Goal: Check status: Check status

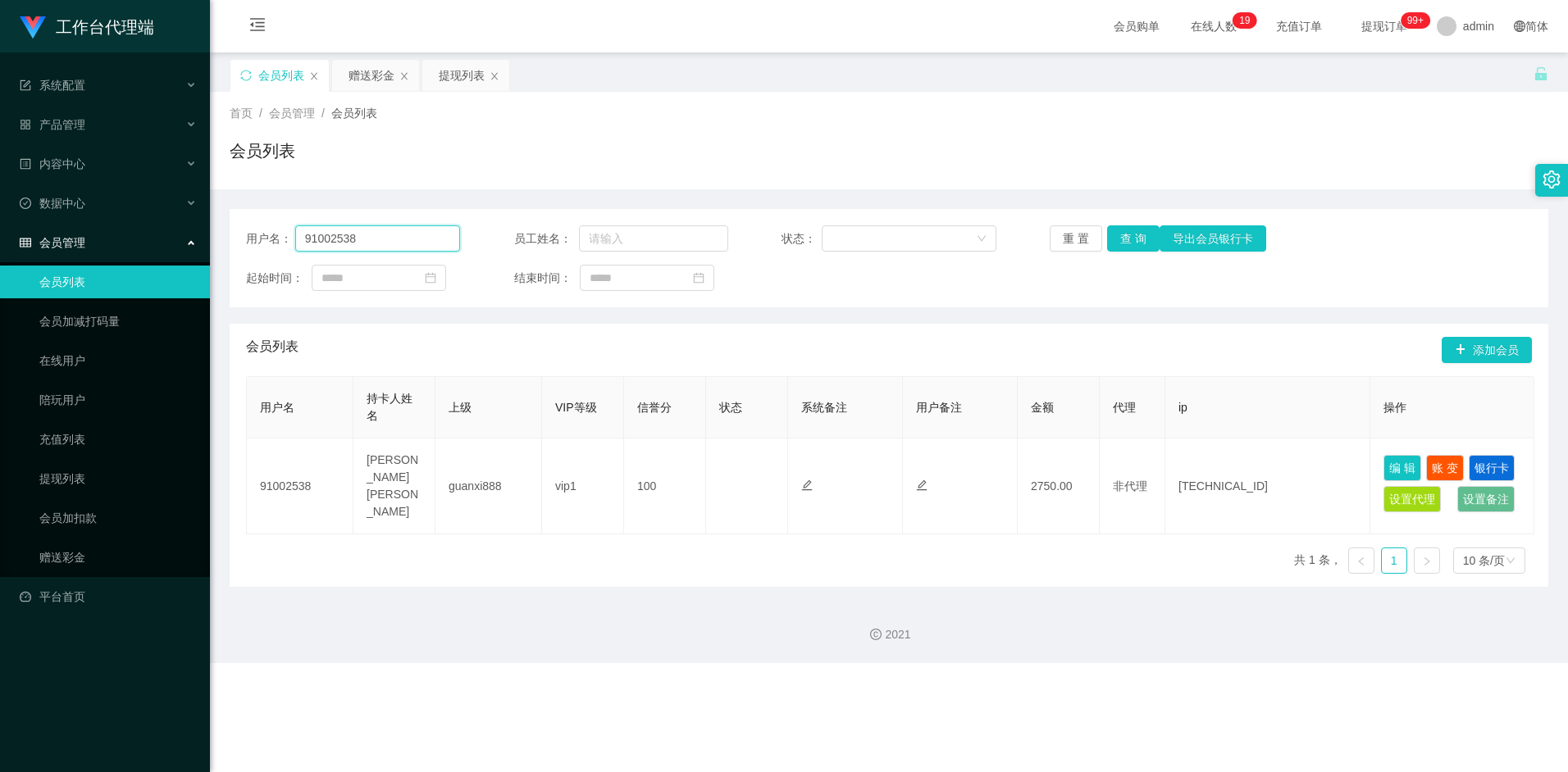
drag, startPoint x: 0, startPoint y: 0, endPoint x: 376, endPoint y: 234, distance: 442.9
click at [376, 234] on input "91002538" at bounding box center [378, 239] width 165 height 27
type input "brandonng"
click at [1130, 245] on button "查 询" at bounding box center [1133, 239] width 52 height 27
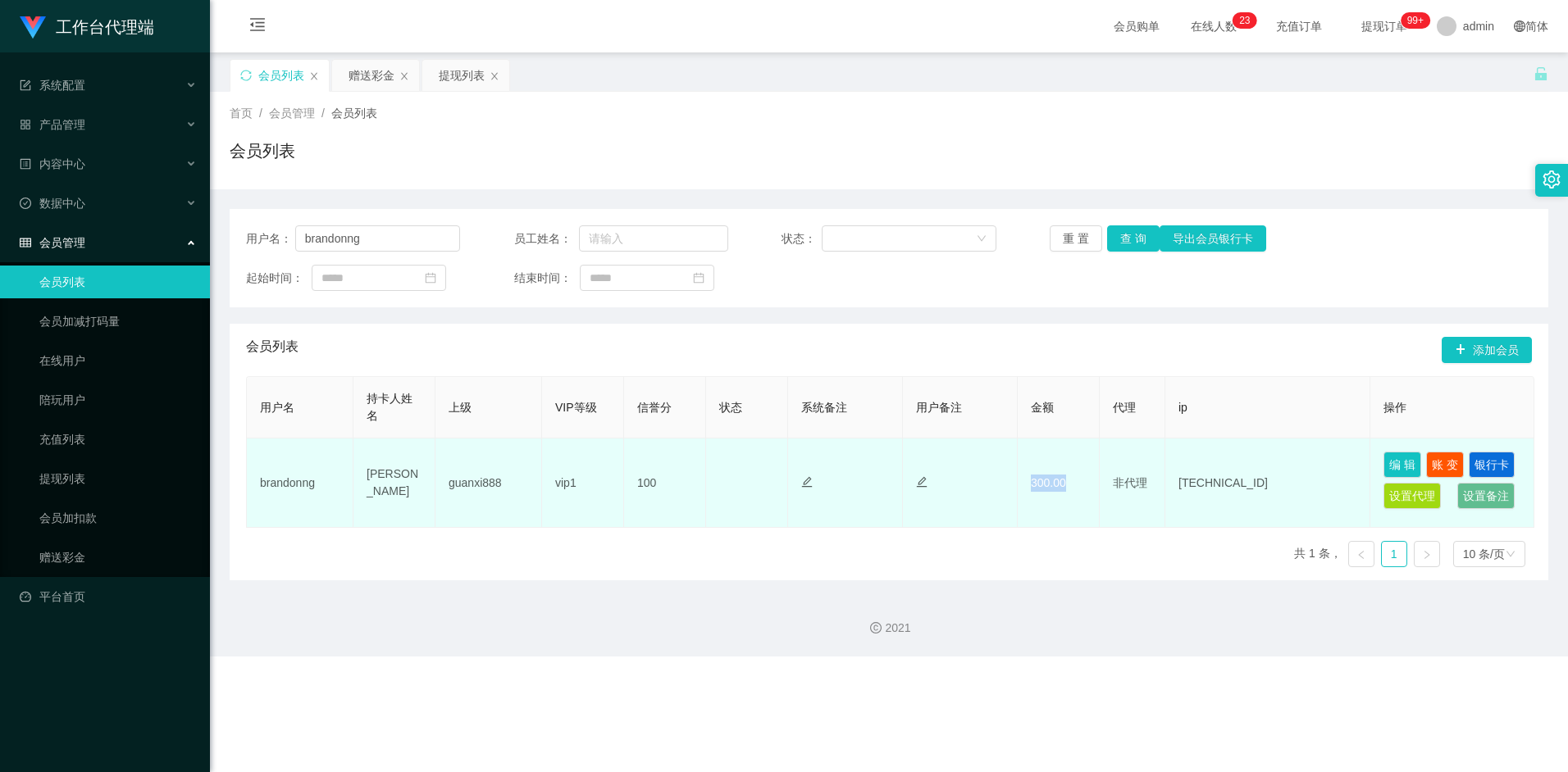
drag, startPoint x: 1061, startPoint y: 480, endPoint x: 1029, endPoint y: 485, distance: 32.4
click at [1029, 485] on td "300.00" at bounding box center [1058, 483] width 82 height 89
drag, startPoint x: 1029, startPoint y: 485, endPoint x: 1055, endPoint y: 481, distance: 26.3
click at [1055, 481] on td "300.00" at bounding box center [1058, 483] width 82 height 89
click at [1437, 464] on button "账 变" at bounding box center [1444, 465] width 38 height 27
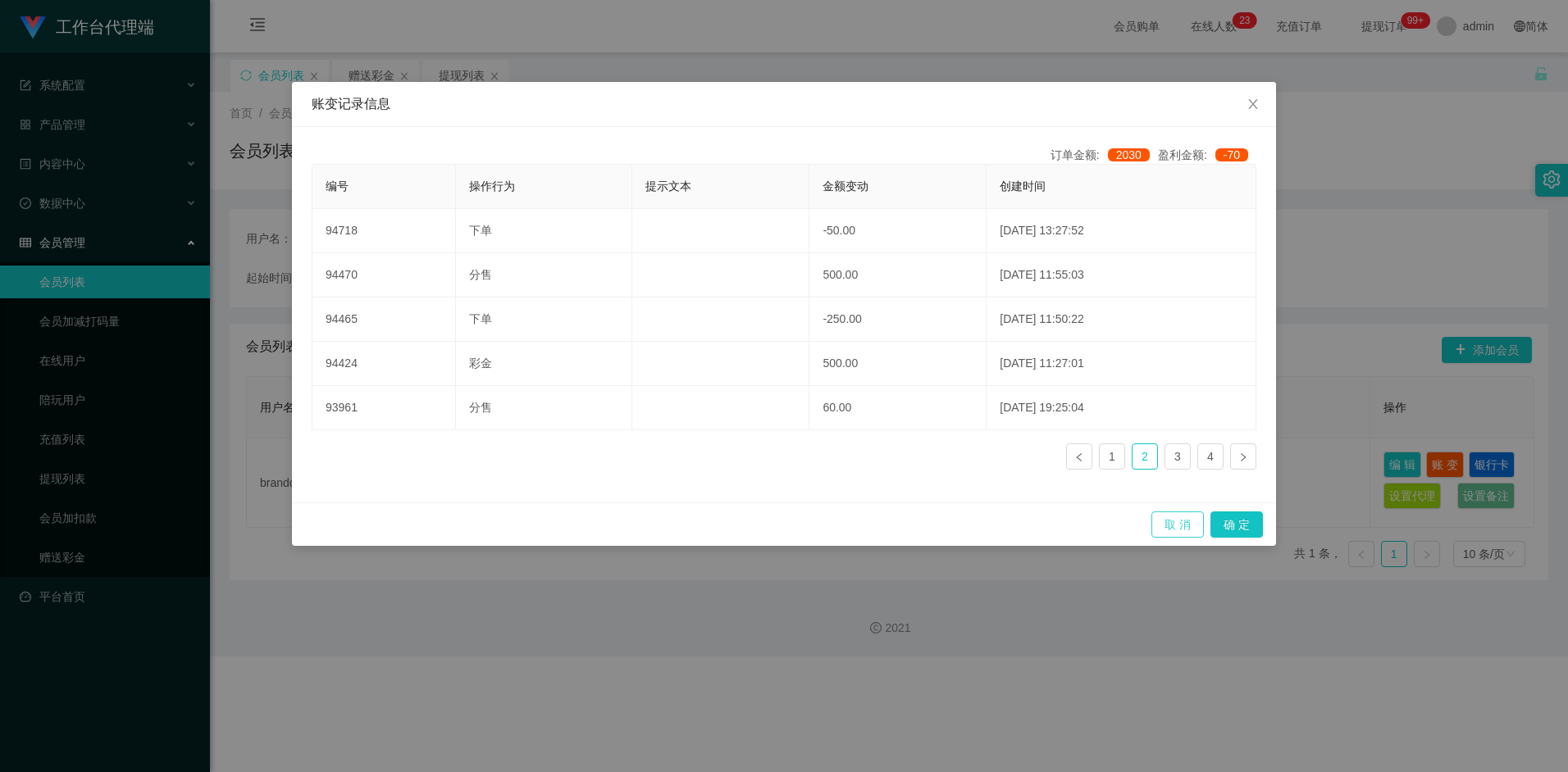
drag, startPoint x: 1181, startPoint y: 525, endPoint x: 1165, endPoint y: 511, distance: 21.3
click at [1181, 526] on button "取 消" at bounding box center [1177, 524] width 52 height 27
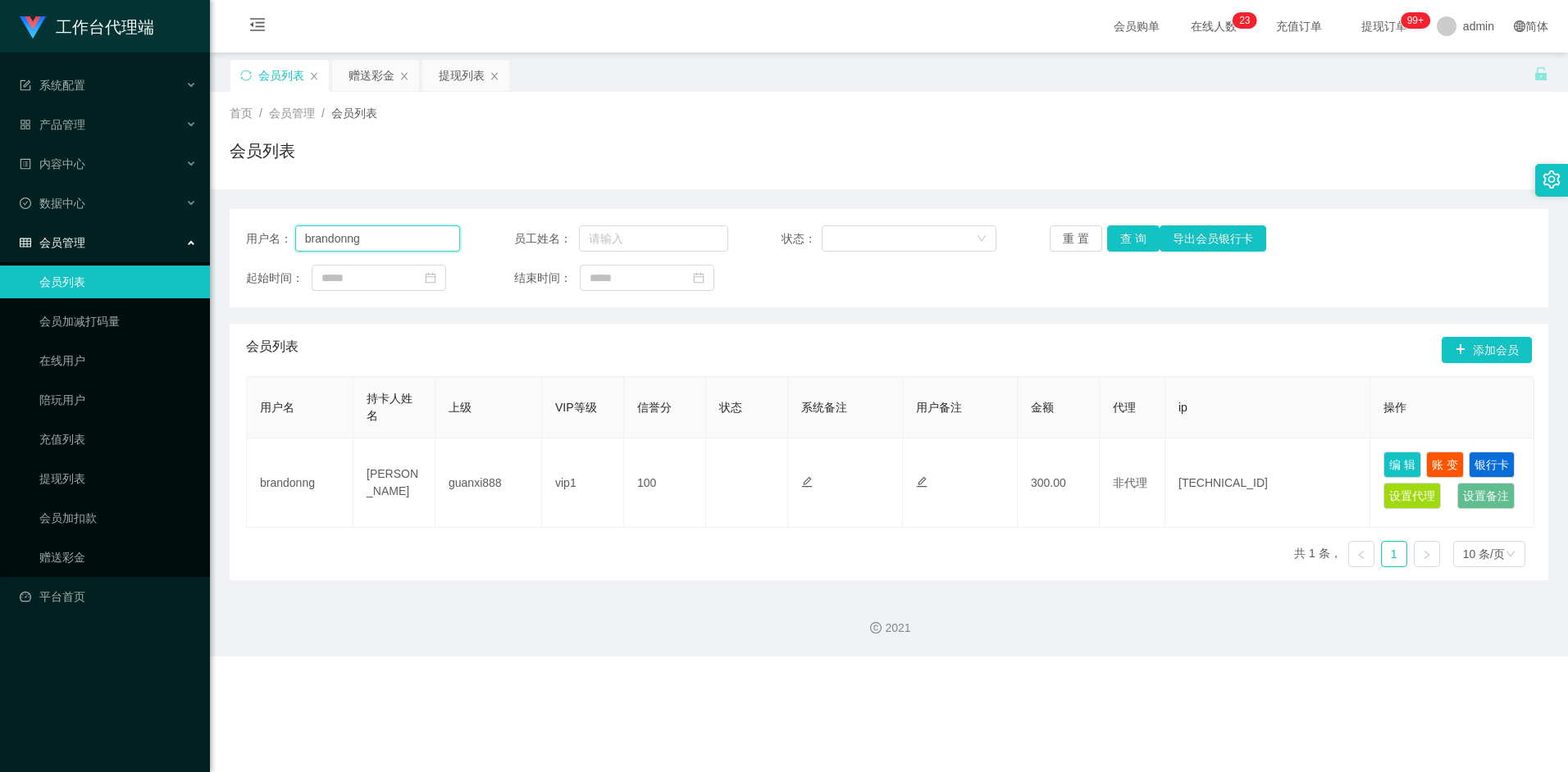
click at [385, 244] on input "brandonng" at bounding box center [378, 239] width 165 height 27
click at [384, 243] on input "brandonng" at bounding box center [378, 239] width 165 height 27
drag, startPoint x: 459, startPoint y: 71, endPoint x: 457, endPoint y: 102, distance: 31.1
click at [459, 71] on div "提现列表" at bounding box center [462, 75] width 46 height 31
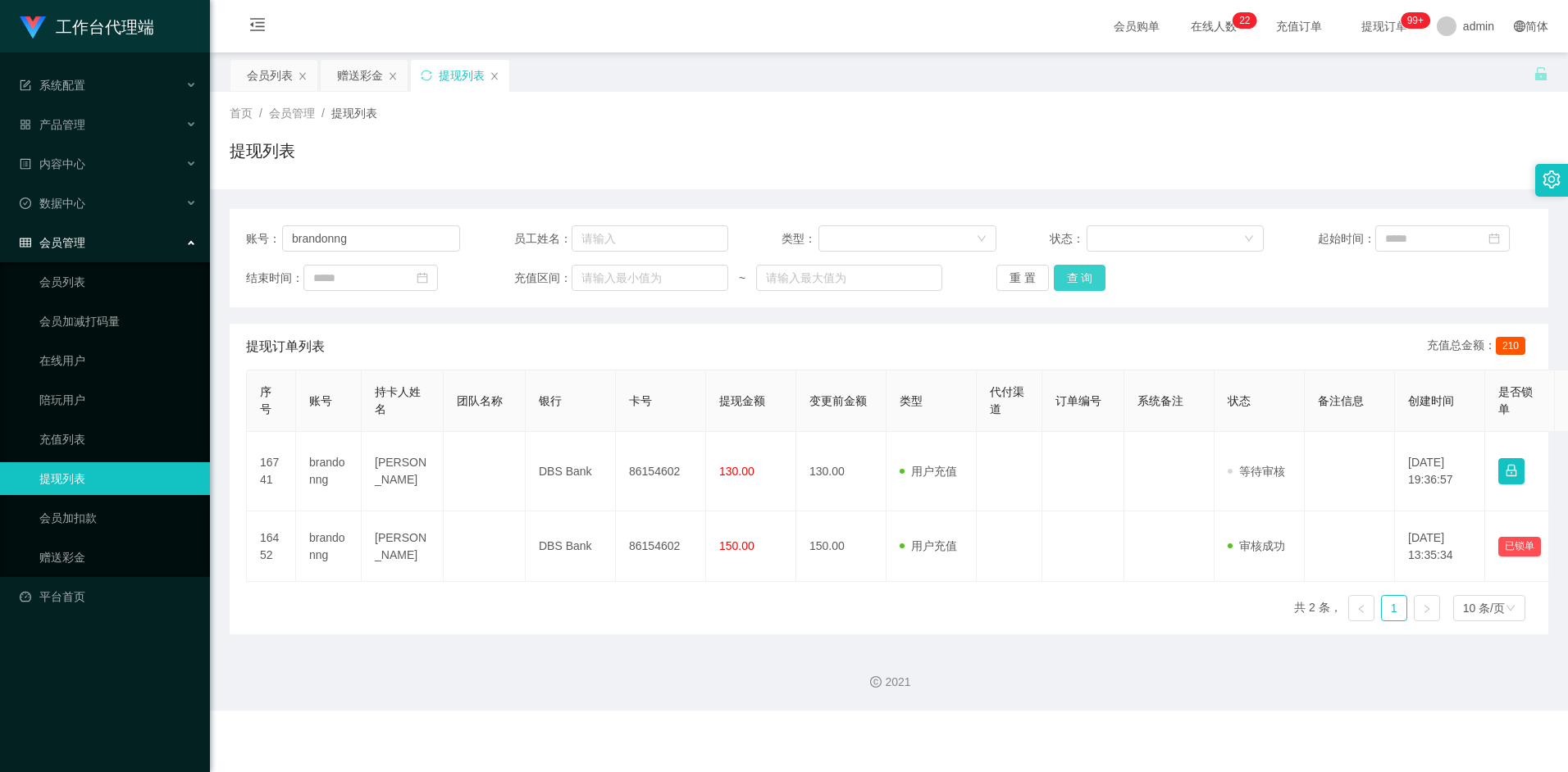
click at [1072, 289] on button "查 询" at bounding box center [1080, 278] width 52 height 27
click at [1134, 684] on div "2021" at bounding box center [888, 682] width 1332 height 17
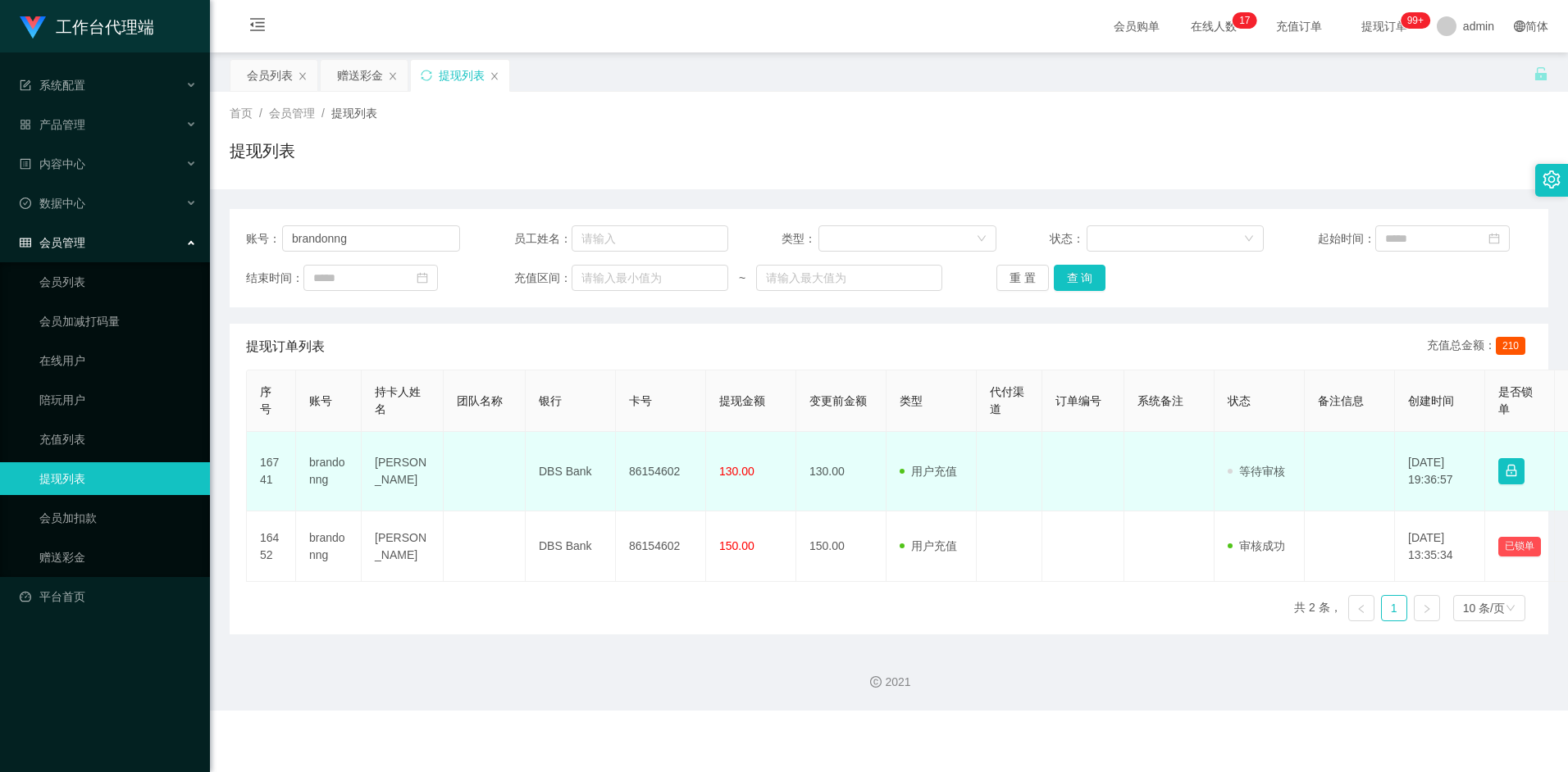
click at [631, 471] on td "86154602" at bounding box center [661, 471] width 90 height 80
click at [646, 471] on td "86154602" at bounding box center [661, 471] width 90 height 80
drag, startPoint x: 630, startPoint y: 470, endPoint x: 680, endPoint y: 468, distance: 50.0
click at [680, 468] on td "86154602" at bounding box center [661, 471] width 90 height 80
drag, startPoint x: 680, startPoint y: 468, endPoint x: 650, endPoint y: 469, distance: 30.0
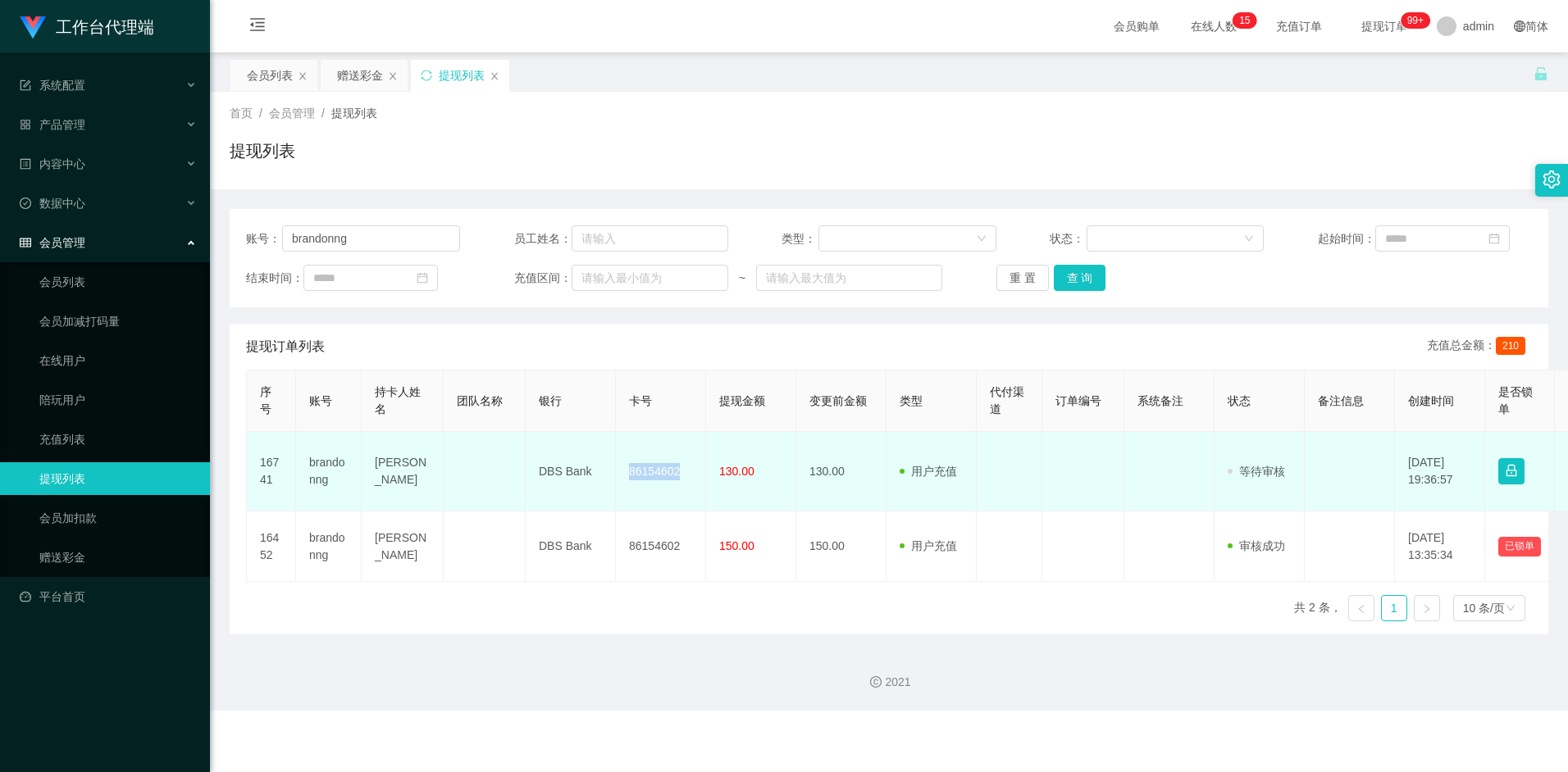
click at [650, 469] on td "86154602" at bounding box center [661, 471] width 90 height 80
click at [1508, 469] on button "button" at bounding box center [1511, 471] width 27 height 27
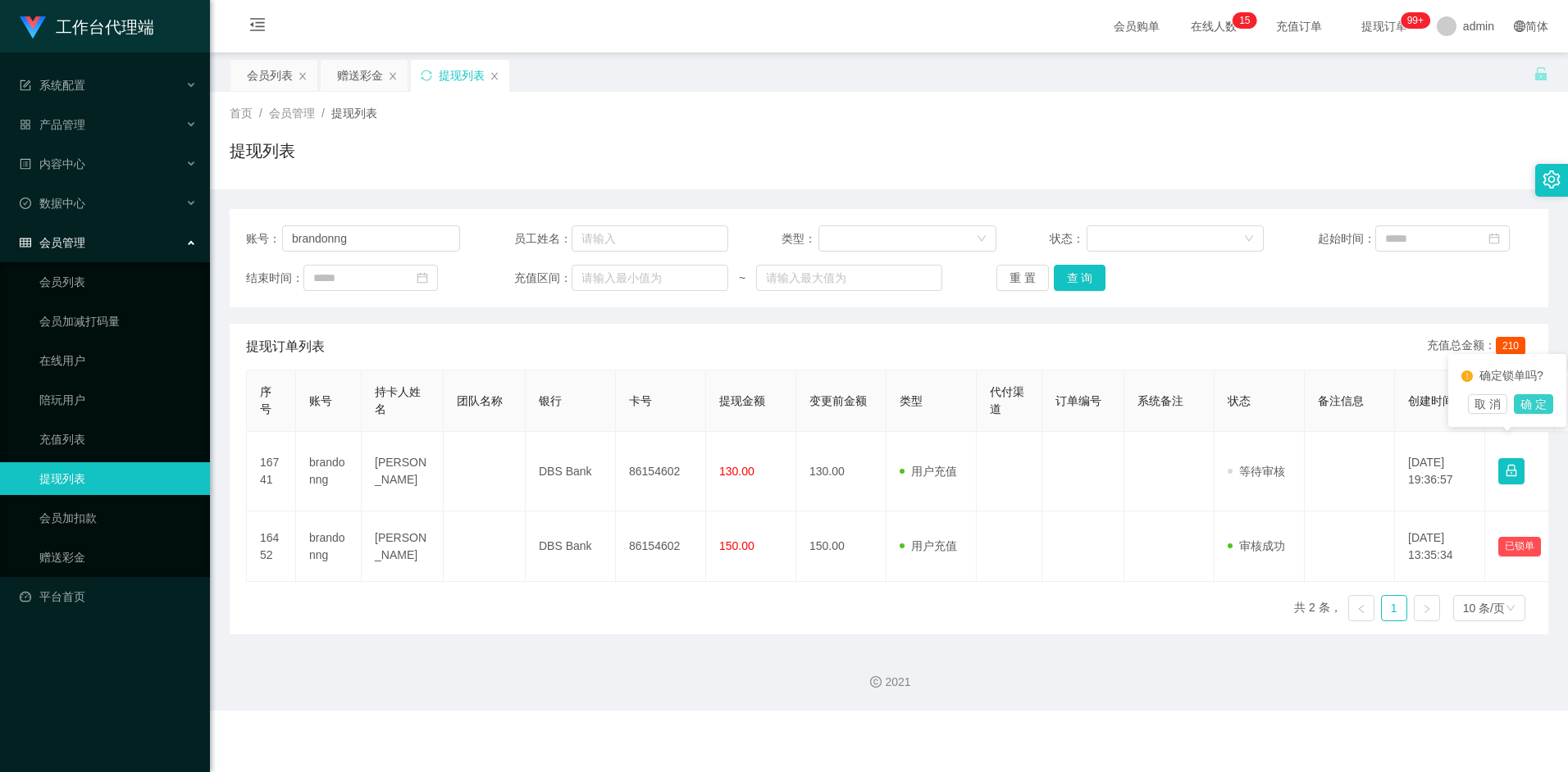
click at [1535, 414] on button "确 定" at bounding box center [1533, 404] width 39 height 19
